Goal: Information Seeking & Learning: Learn about a topic

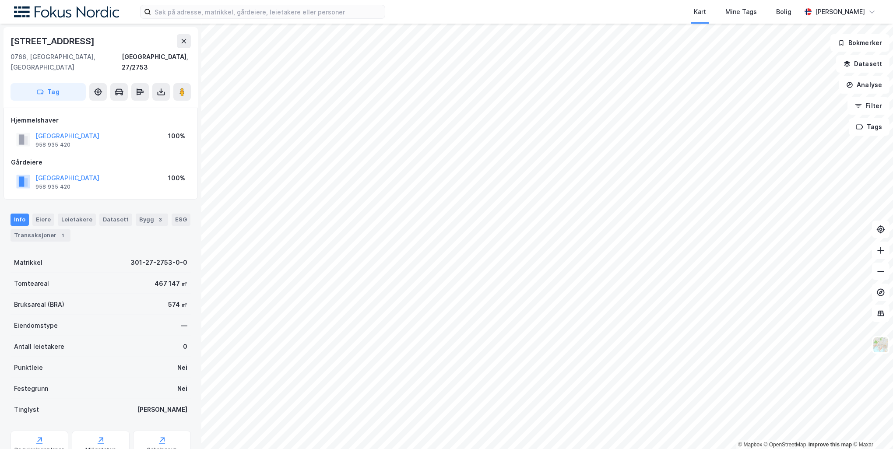
click at [263, 3] on div "Kart Mine Tags Bolig [PERSON_NAME]" at bounding box center [446, 12] width 893 height 24
click at [265, 11] on input at bounding box center [268, 11] width 234 height 13
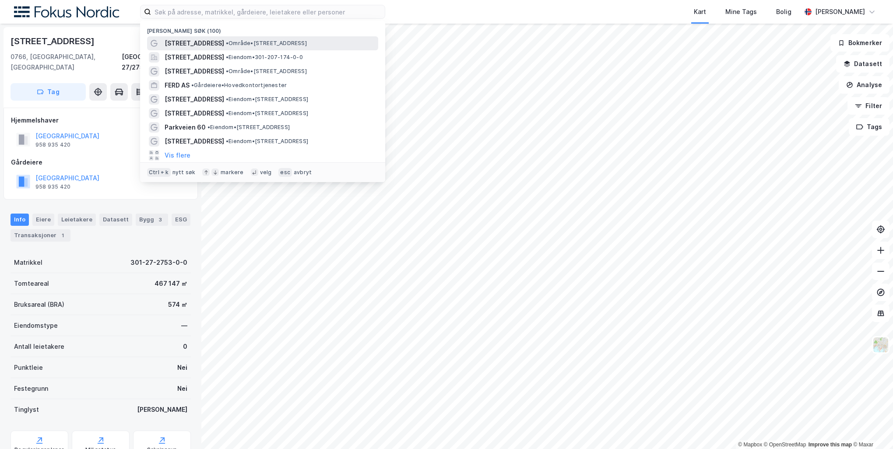
click at [273, 43] on span "• Område • [STREET_ADDRESS]" at bounding box center [266, 43] width 81 height 7
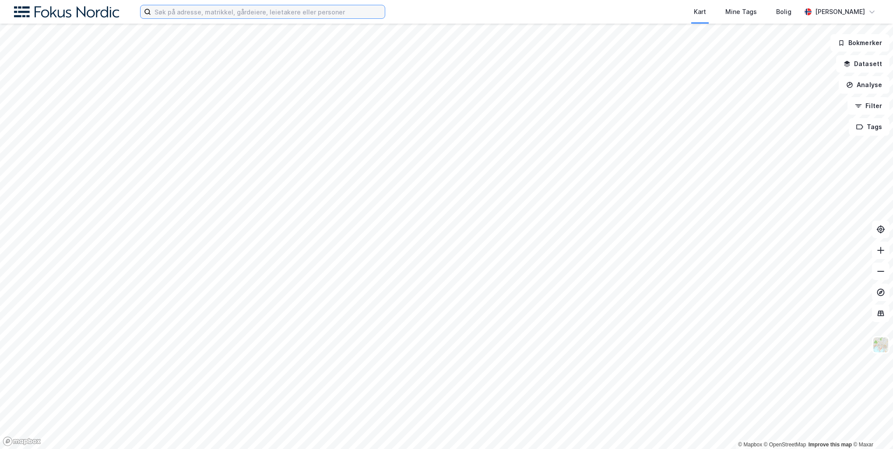
click at [179, 11] on input at bounding box center [268, 11] width 234 height 13
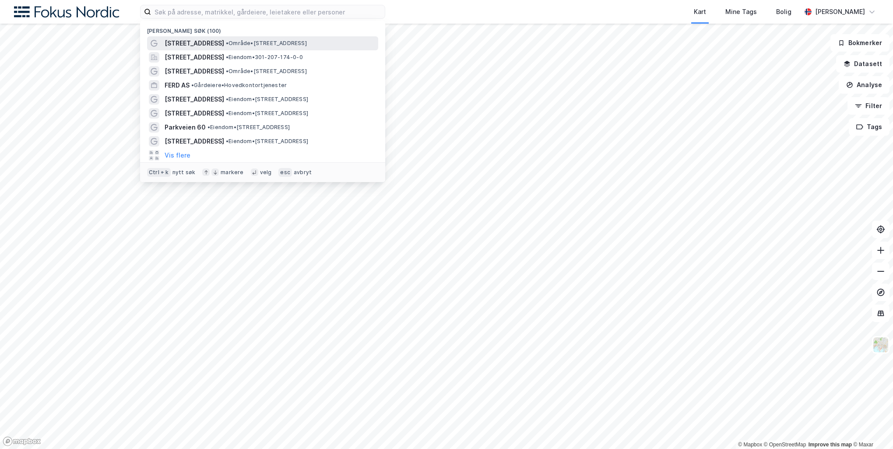
click at [229, 38] on div "[STREET_ADDRESS] • Område • [STREET_ADDRESS]" at bounding box center [271, 43] width 212 height 11
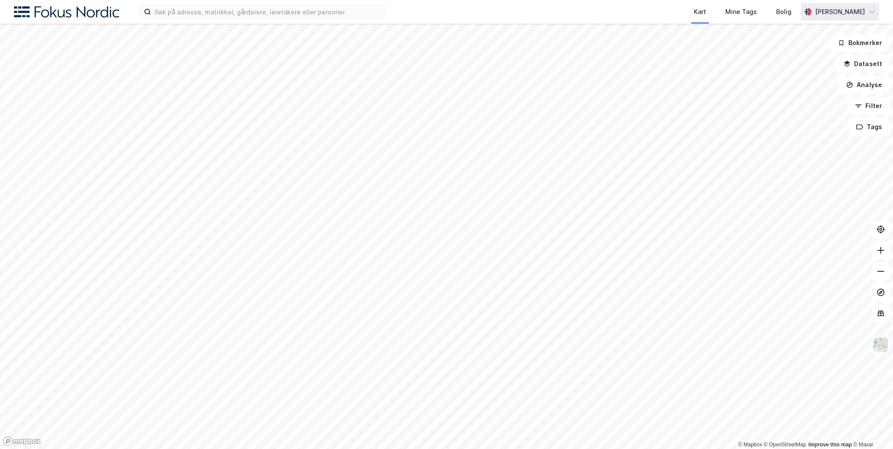
click at [835, 16] on div "[PERSON_NAME]" at bounding box center [840, 12] width 50 height 11
click at [362, 14] on input at bounding box center [268, 11] width 234 height 13
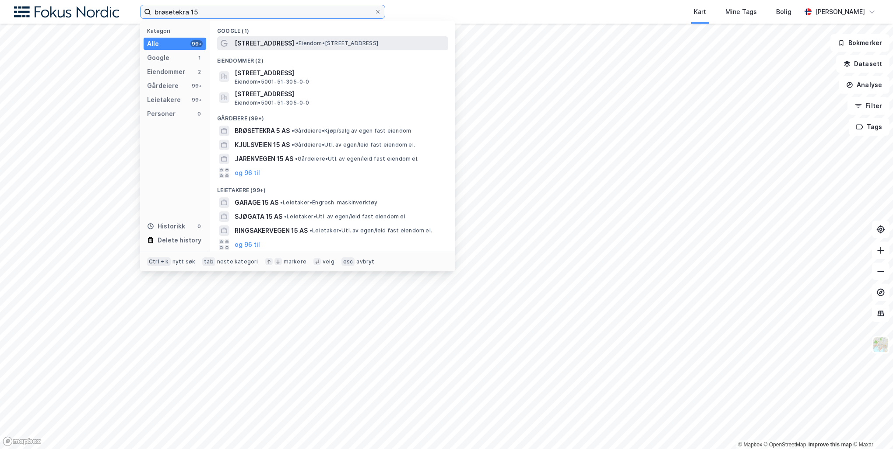
type input "brøsetekra 15"
click at [260, 41] on span "[STREET_ADDRESS]" at bounding box center [265, 43] width 60 height 11
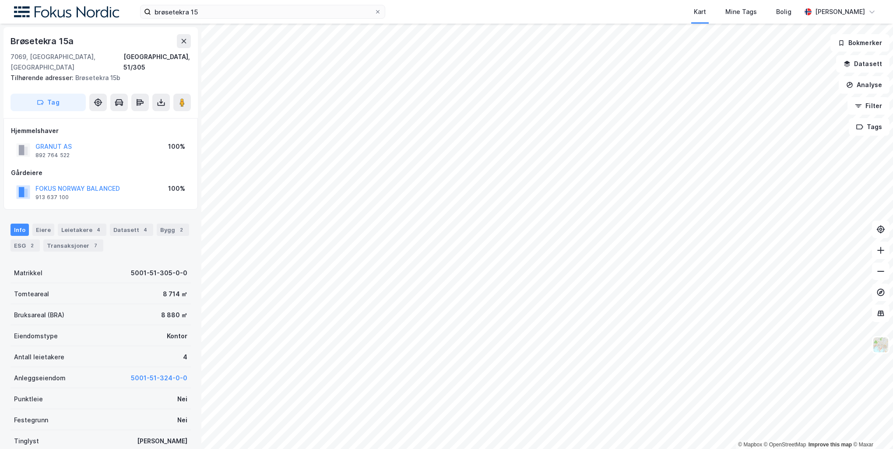
scroll to position [0, 0]
click at [181, 98] on button at bounding box center [182, 102] width 18 height 18
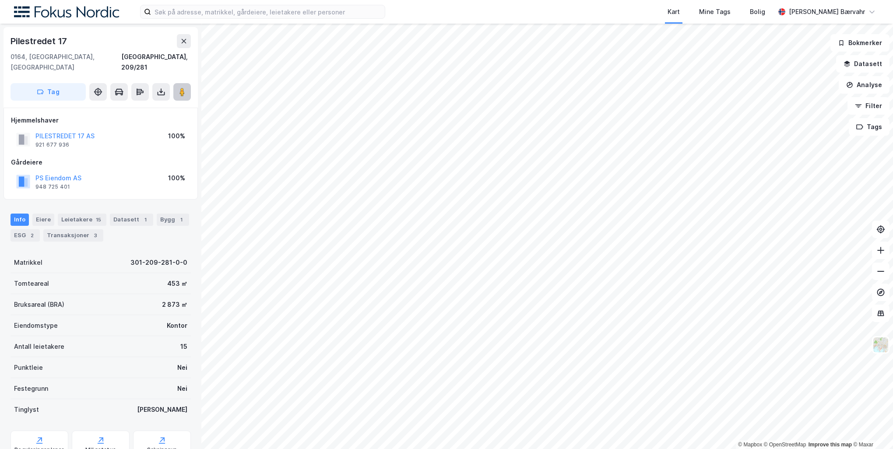
click at [184, 88] on image at bounding box center [181, 92] width 5 height 9
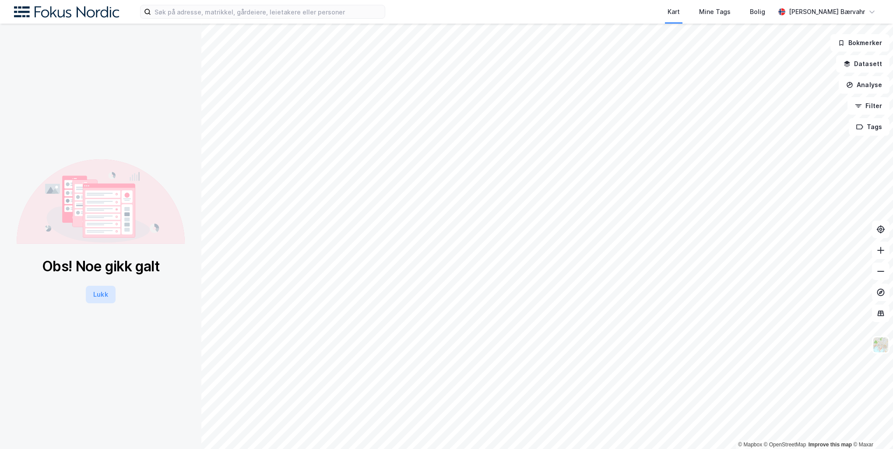
click at [109, 294] on button "Lukk" at bounding box center [100, 295] width 29 height 18
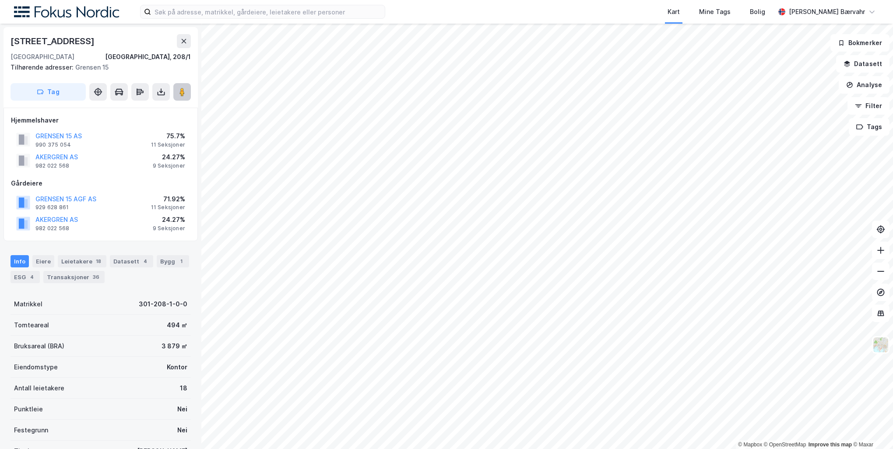
click at [179, 95] on icon at bounding box center [182, 92] width 9 height 9
drag, startPoint x: 189, startPoint y: 197, endPoint x: 197, endPoint y: 197, distance: 8.3
click at [197, 197] on div "Akersgata 32 0180, Oslo, Oslo Oslo, 208/1 Tilhørende adresser: Grensen 15 Tag H…" at bounding box center [100, 236] width 201 height 425
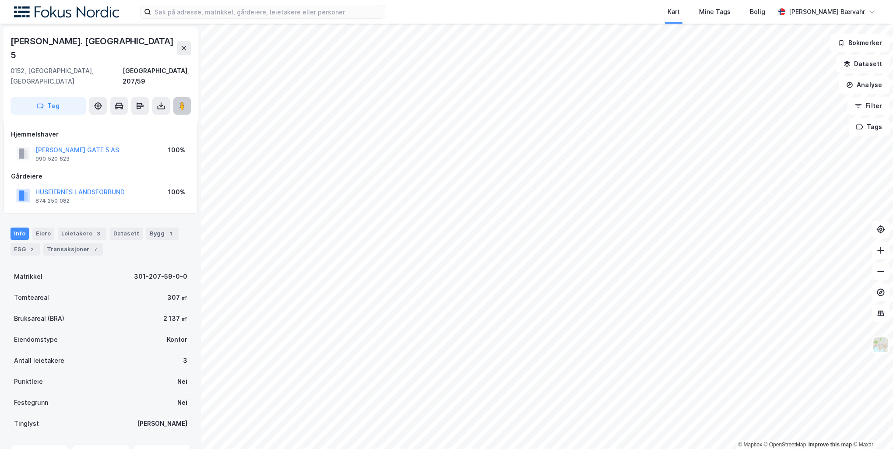
click at [180, 102] on image at bounding box center [181, 106] width 5 height 9
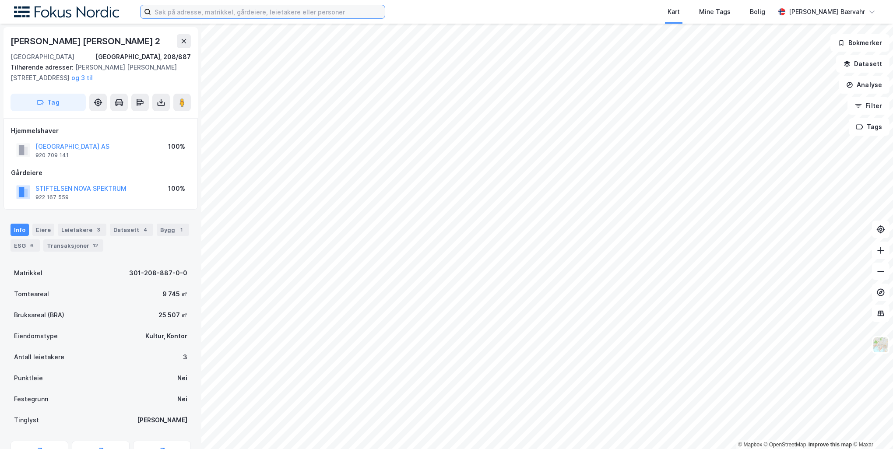
click at [205, 11] on input at bounding box center [268, 11] width 234 height 13
paste input "[STREET_ADDRESS]"
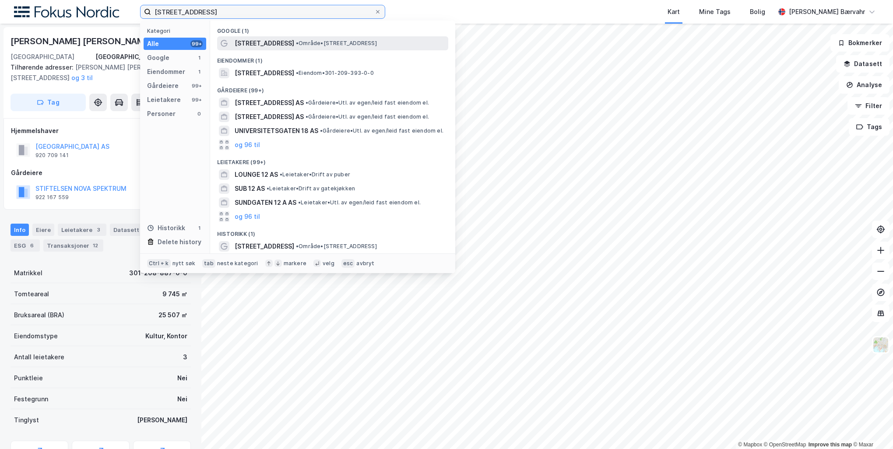
type input "[STREET_ADDRESS]"
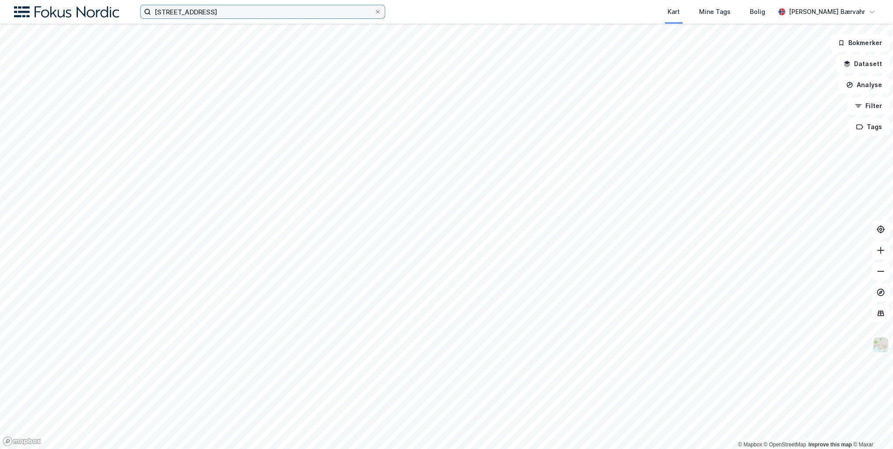
click at [249, 13] on input "[STREET_ADDRESS]" at bounding box center [262, 11] width 223 height 13
